Goal: Task Accomplishment & Management: Complete application form

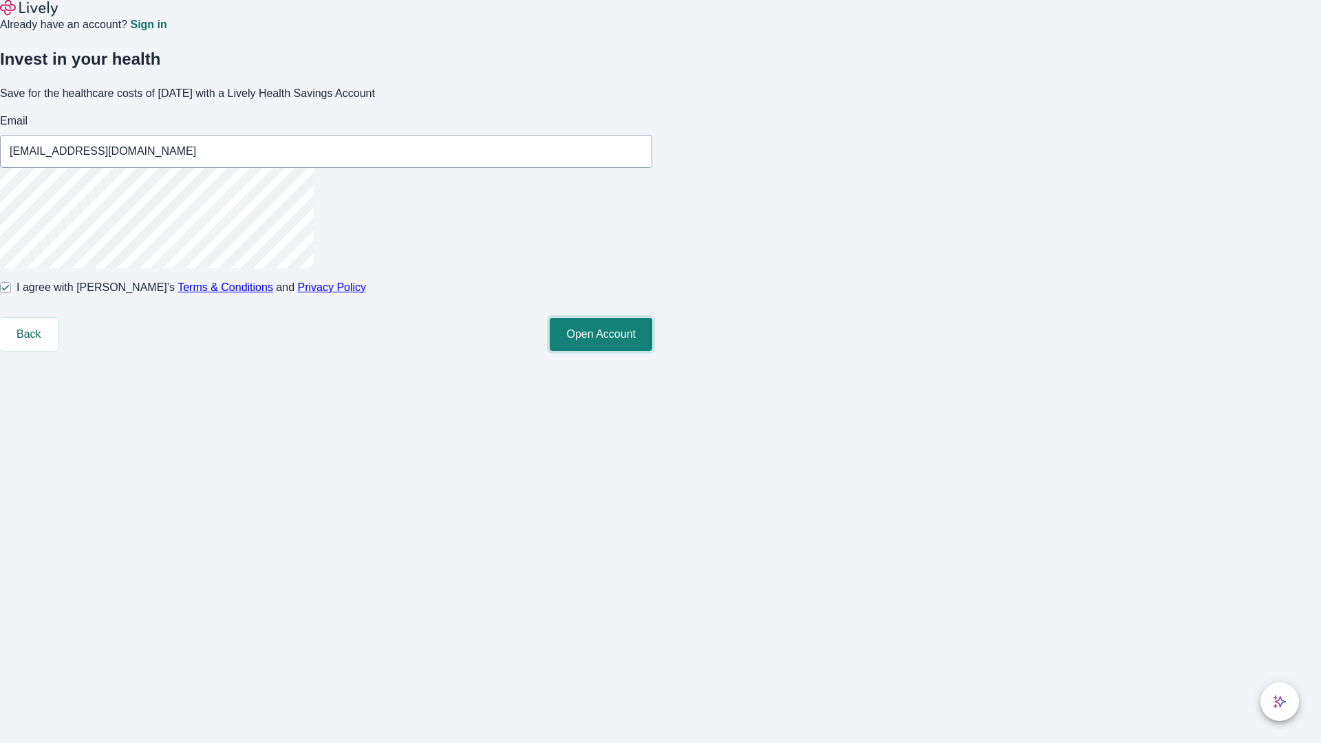
click at [652, 351] on button "Open Account" at bounding box center [601, 334] width 102 height 33
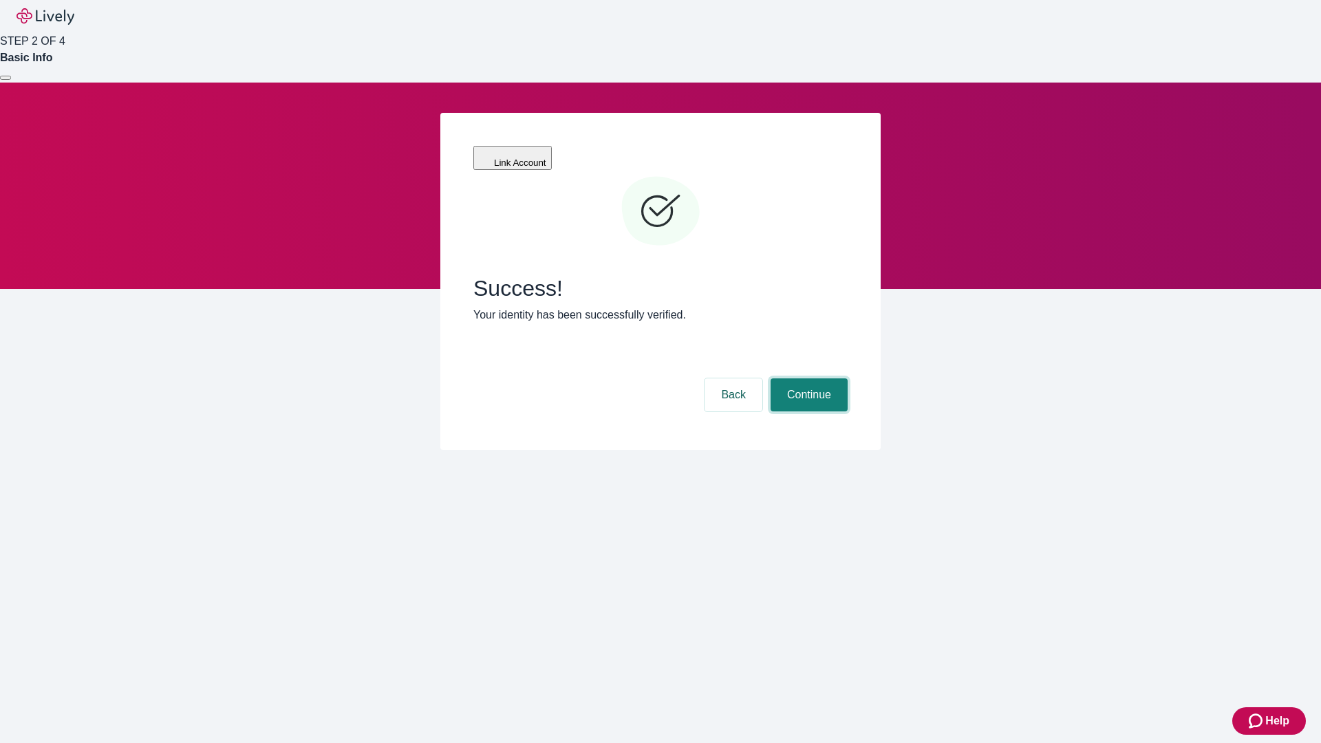
click at [807, 378] on button "Continue" at bounding box center [808, 394] width 77 height 33
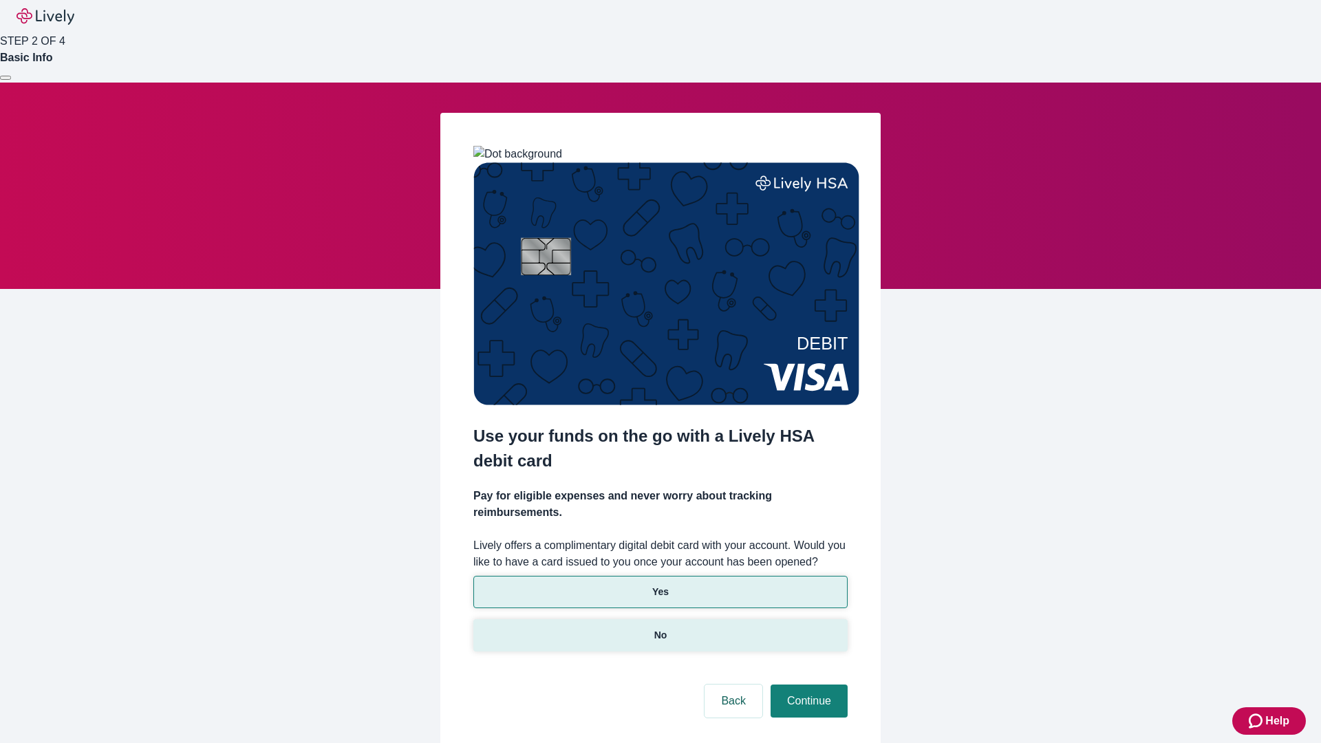
click at [660, 628] on p "No" at bounding box center [660, 635] width 13 height 14
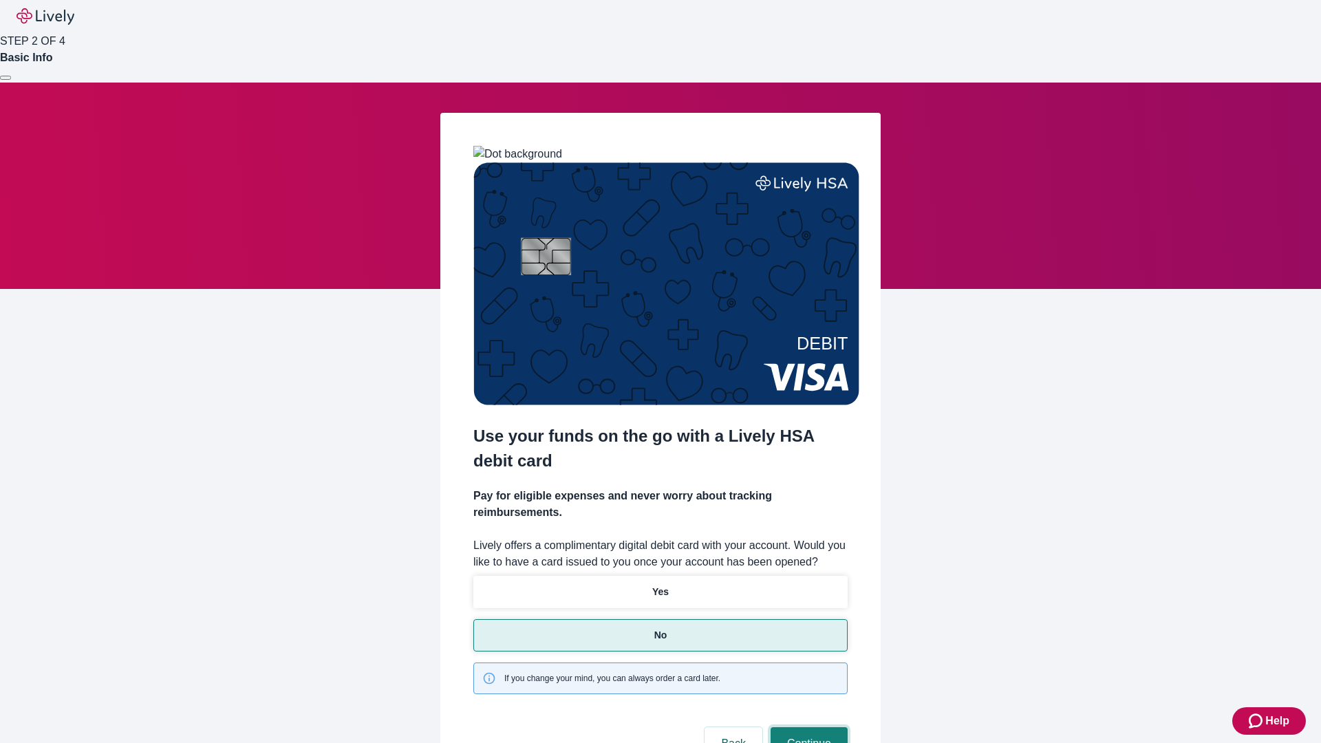
click at [807, 727] on button "Continue" at bounding box center [808, 743] width 77 height 33
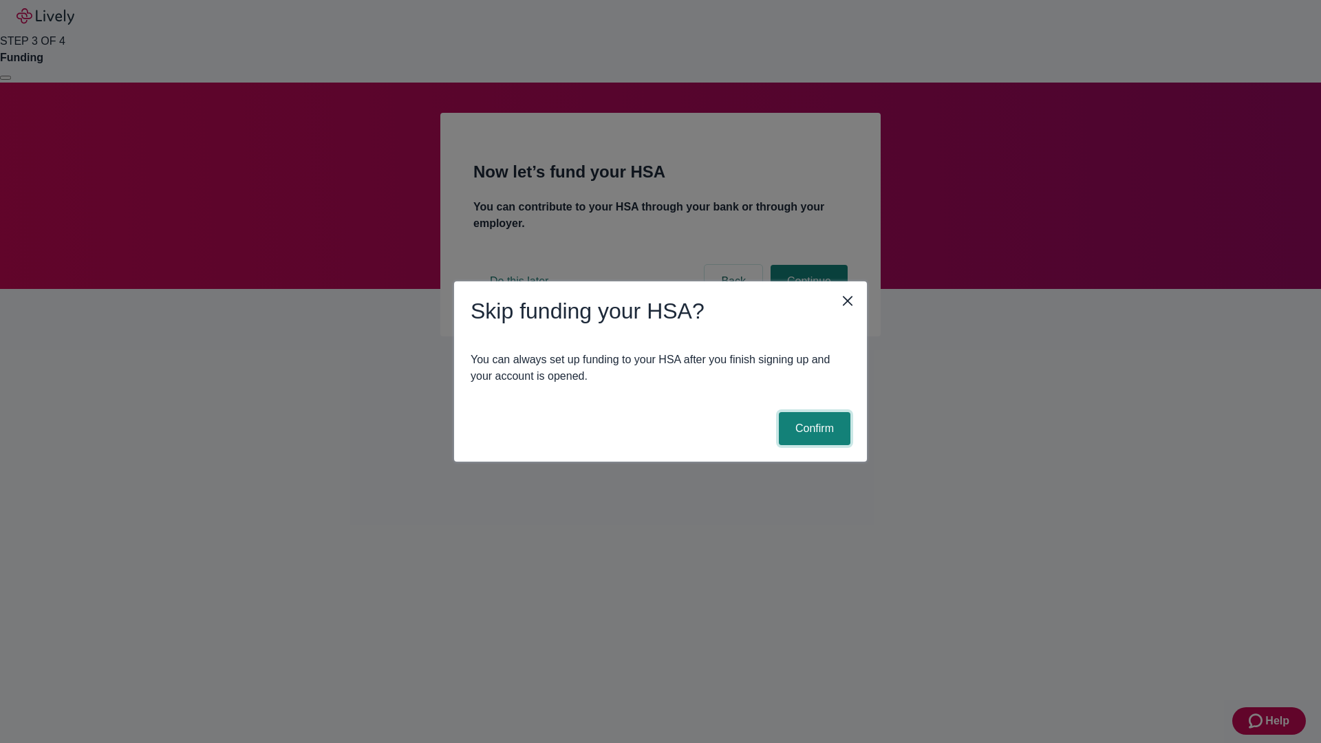
click at [812, 429] on button "Confirm" at bounding box center [815, 428] width 72 height 33
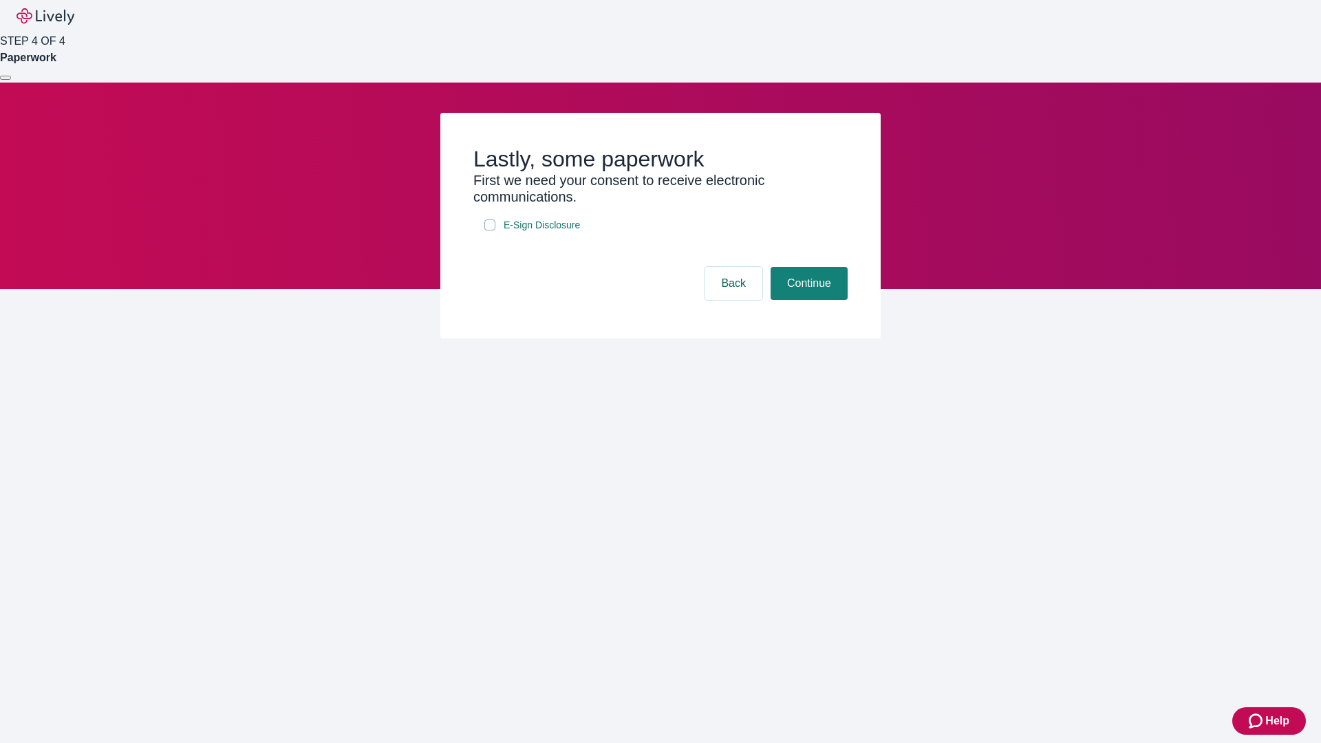
click at [490, 230] on input "E-Sign Disclosure" at bounding box center [489, 224] width 11 height 11
checkbox input "true"
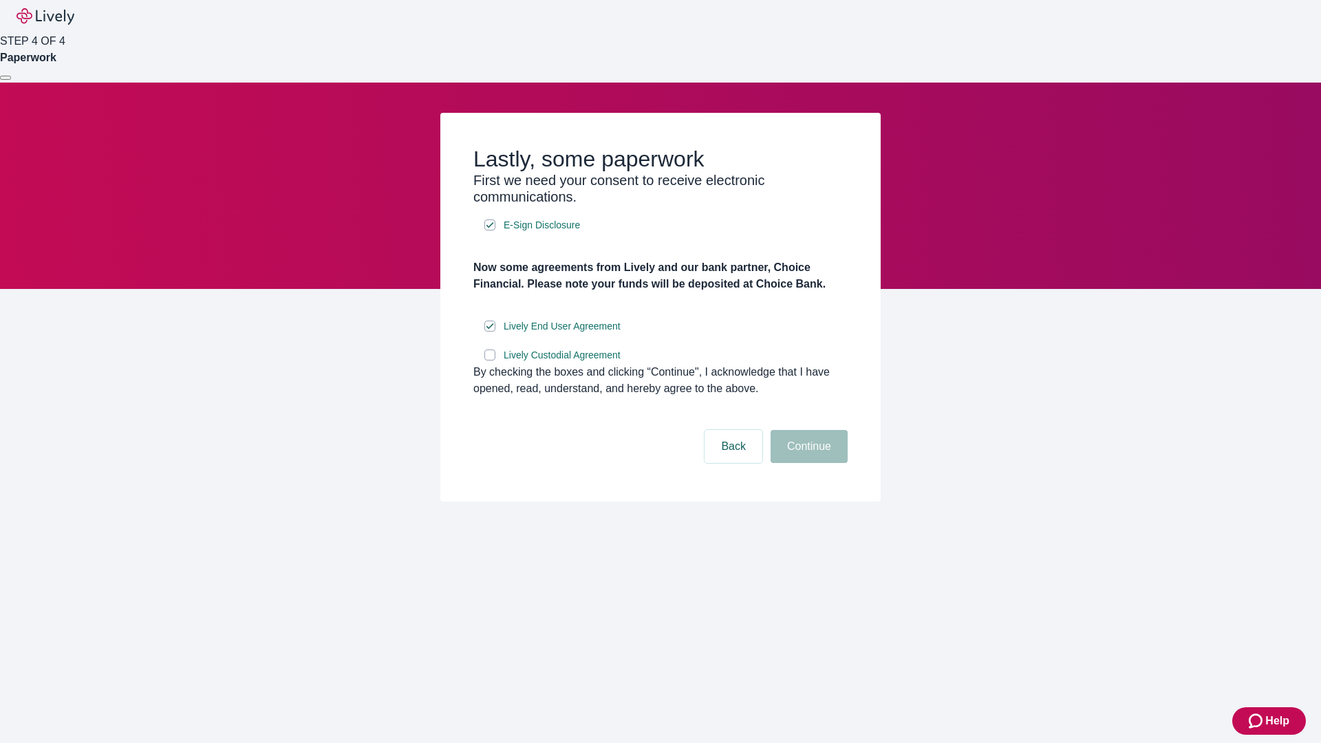
click at [490, 360] on input "Lively Custodial Agreement" at bounding box center [489, 354] width 11 height 11
checkbox input "true"
click at [807, 463] on button "Continue" at bounding box center [808, 446] width 77 height 33
